Goal: Task Accomplishment & Management: Use online tool/utility

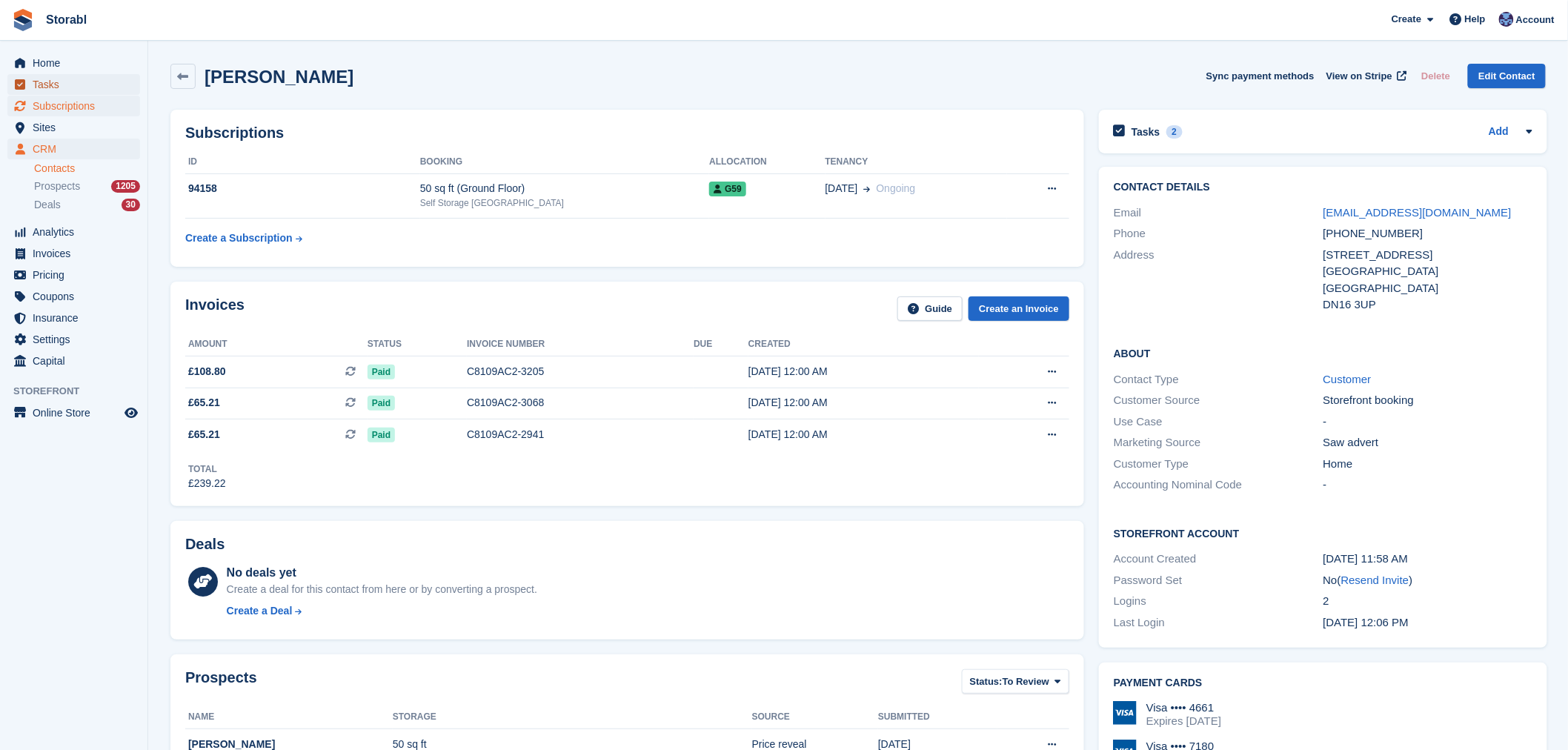
drag, startPoint x: 91, startPoint y: 94, endPoint x: 105, endPoint y: 113, distance: 23.6
click at [91, 94] on span "Tasks" at bounding box center [77, 84] width 89 height 20
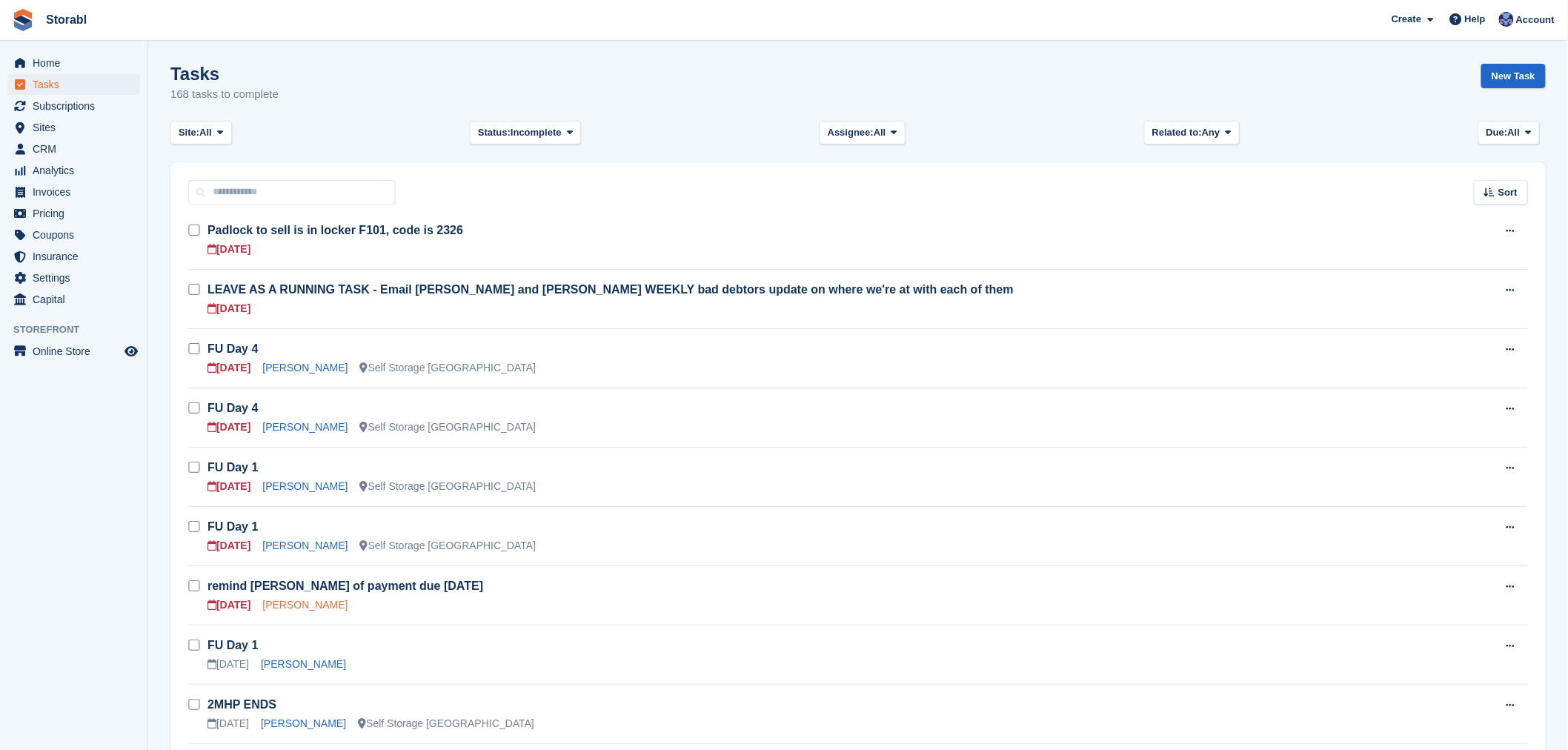
click at [293, 604] on link "[PERSON_NAME]" at bounding box center [305, 605] width 86 height 12
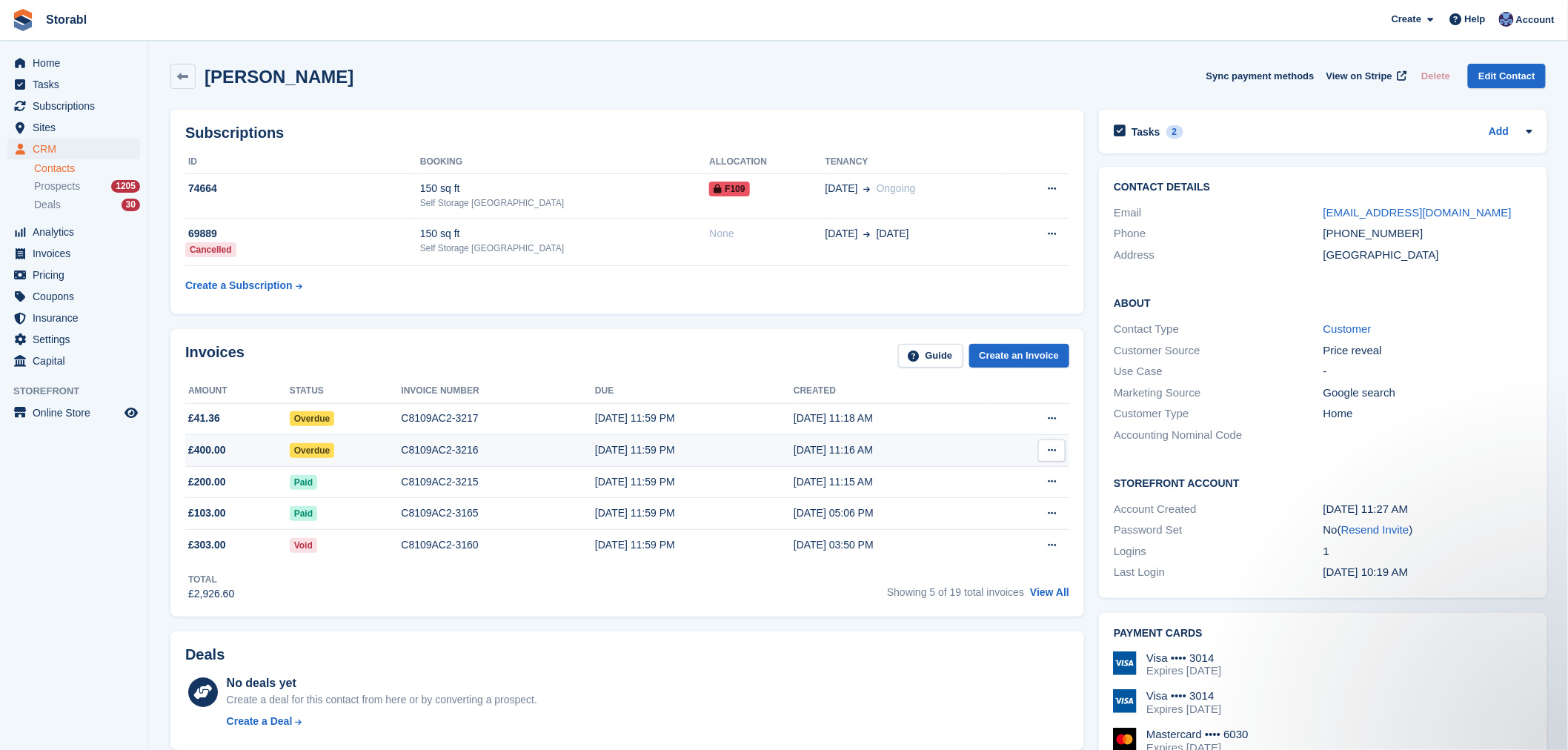
click at [1055, 452] on button at bounding box center [1051, 451] width 27 height 22
click at [129, 456] on aside "Home Tasks Subscriptions Subscriptions Subscriptions Contracts Price increases …" at bounding box center [74, 379] width 148 height 676
click at [1050, 452] on icon at bounding box center [1051, 450] width 8 height 9
click at [998, 508] on p "View on Stripe" at bounding box center [994, 501] width 129 height 24
click at [1354, 127] on div "Tasks 2 Add" at bounding box center [1322, 131] width 418 height 20
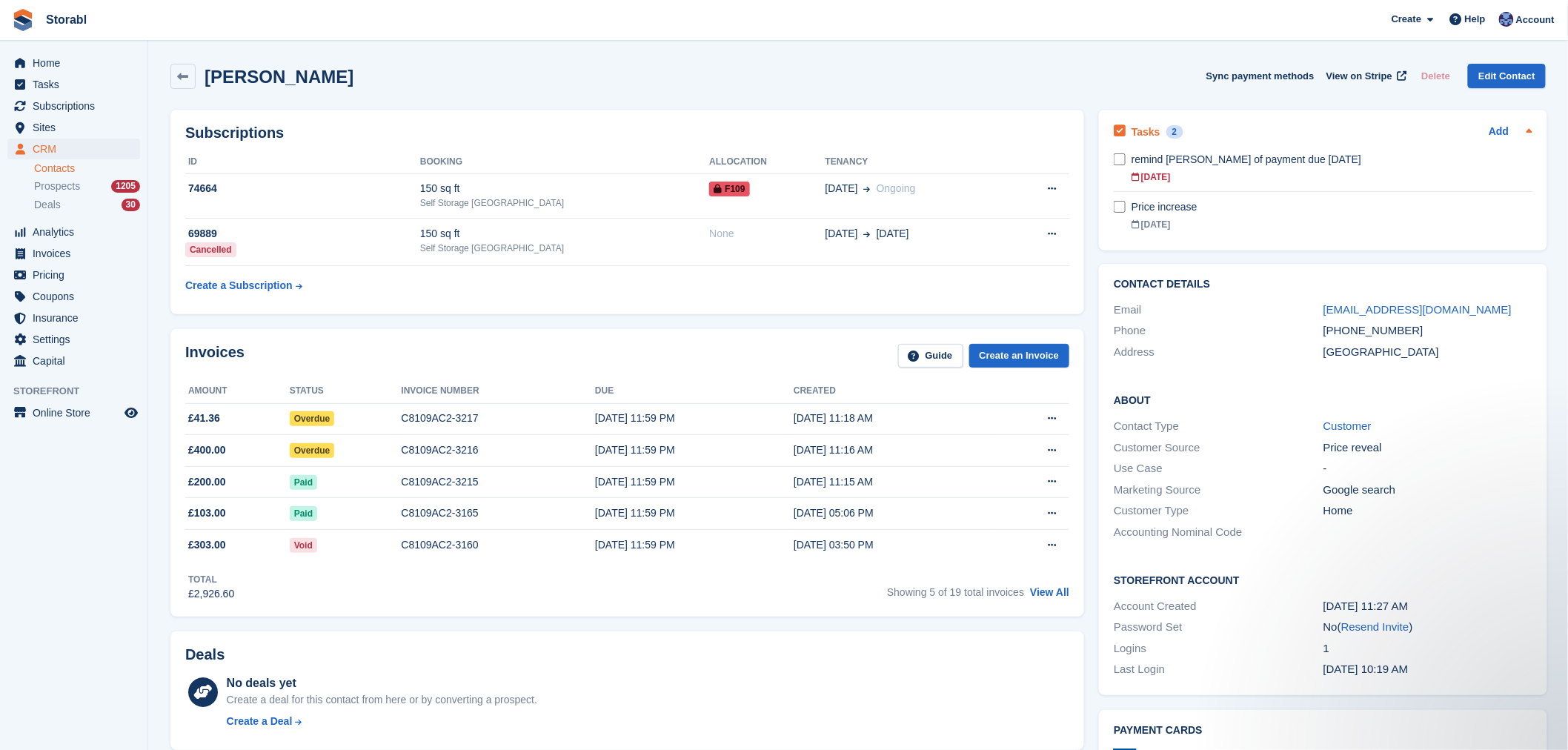
click at [1263, 126] on div "Tasks 2 Add" at bounding box center [1322, 131] width 418 height 20
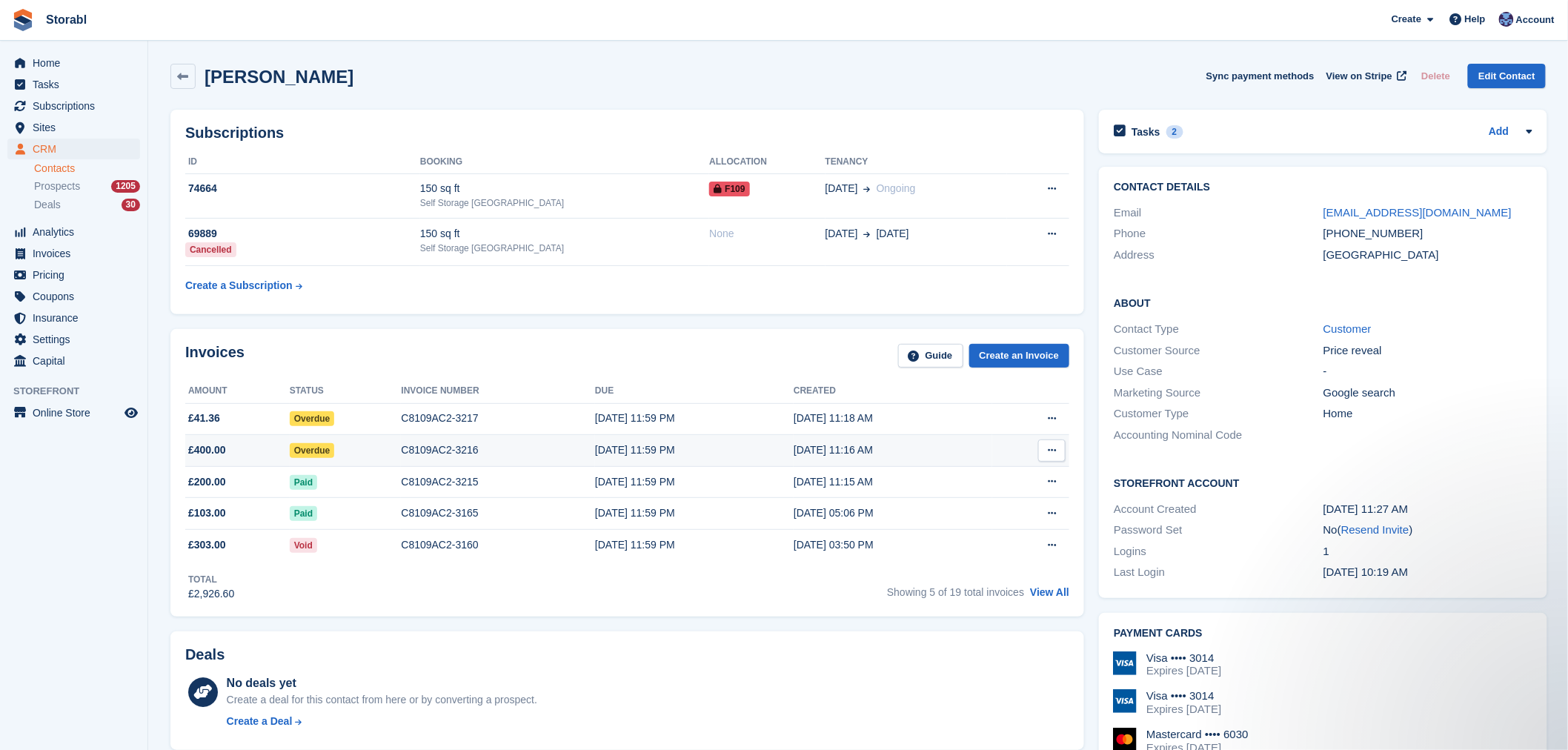
click at [1046, 461] on button at bounding box center [1051, 451] width 27 height 22
click at [1045, 497] on p "View on Stripe" at bounding box center [994, 501] width 129 height 24
